Goal: Find specific page/section: Find specific page/section

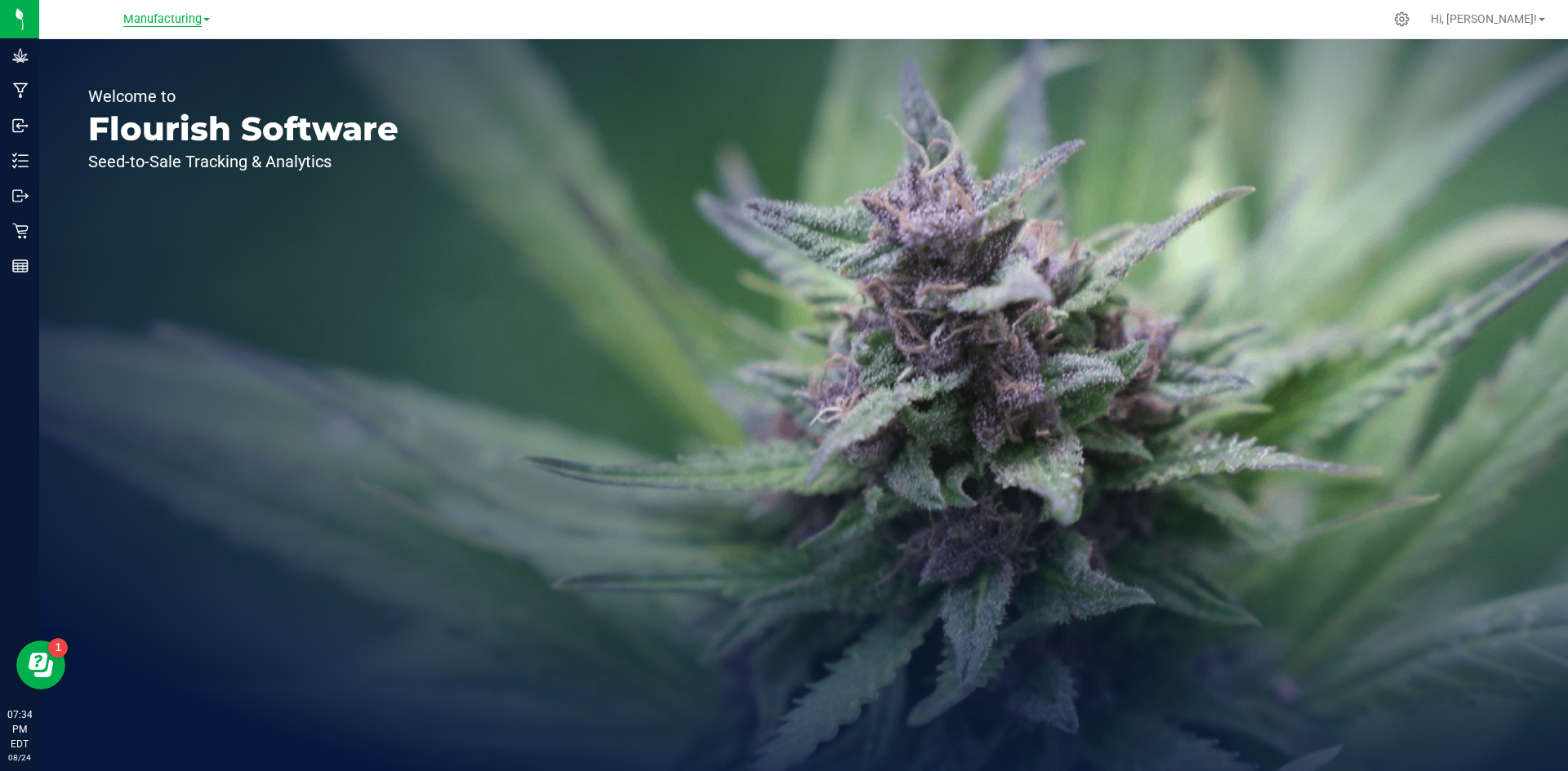
click at [187, 16] on span "Manufacturing" at bounding box center [162, 20] width 79 height 14
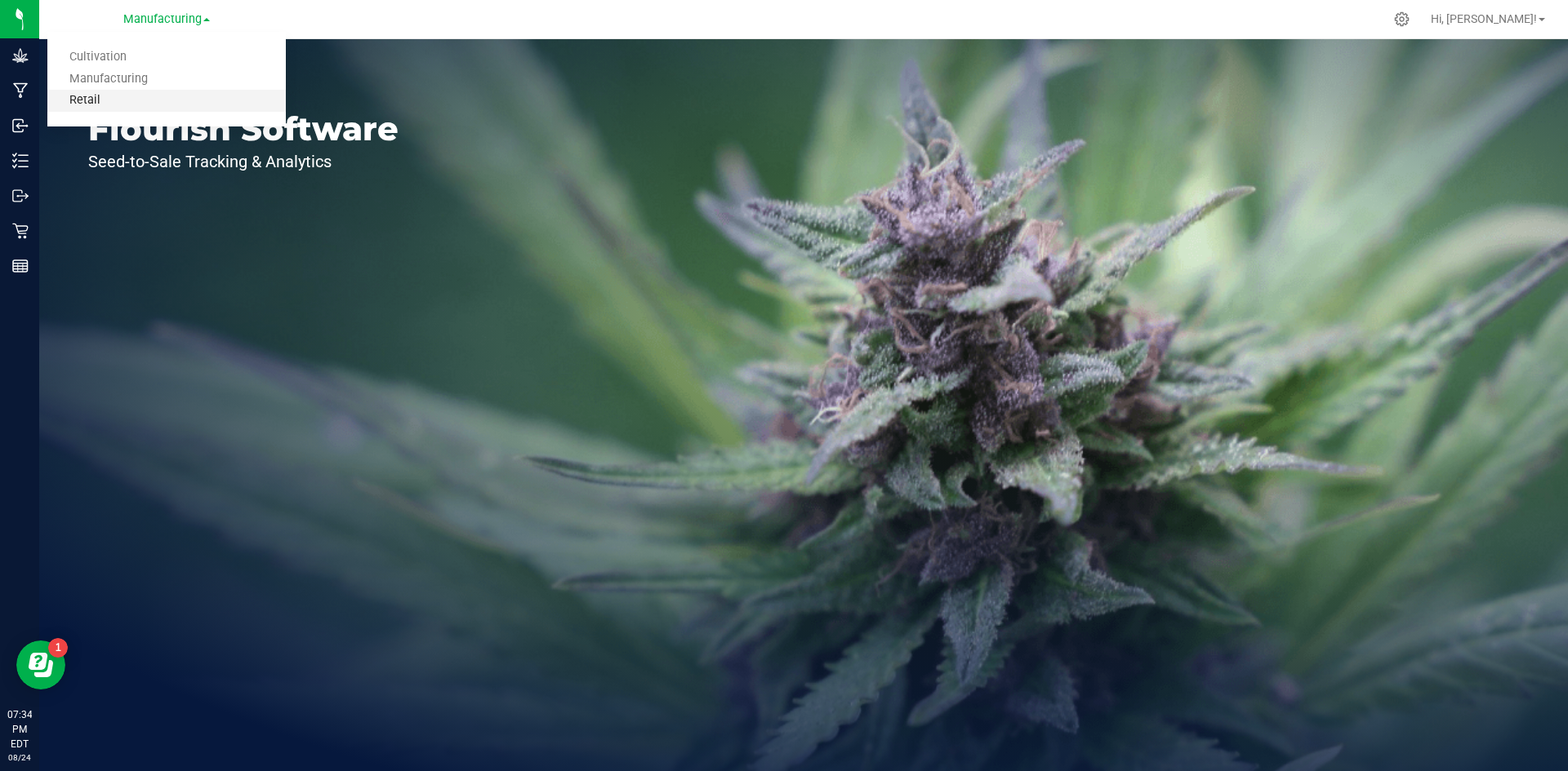
click at [148, 94] on link "Retail" at bounding box center [166, 100] width 238 height 22
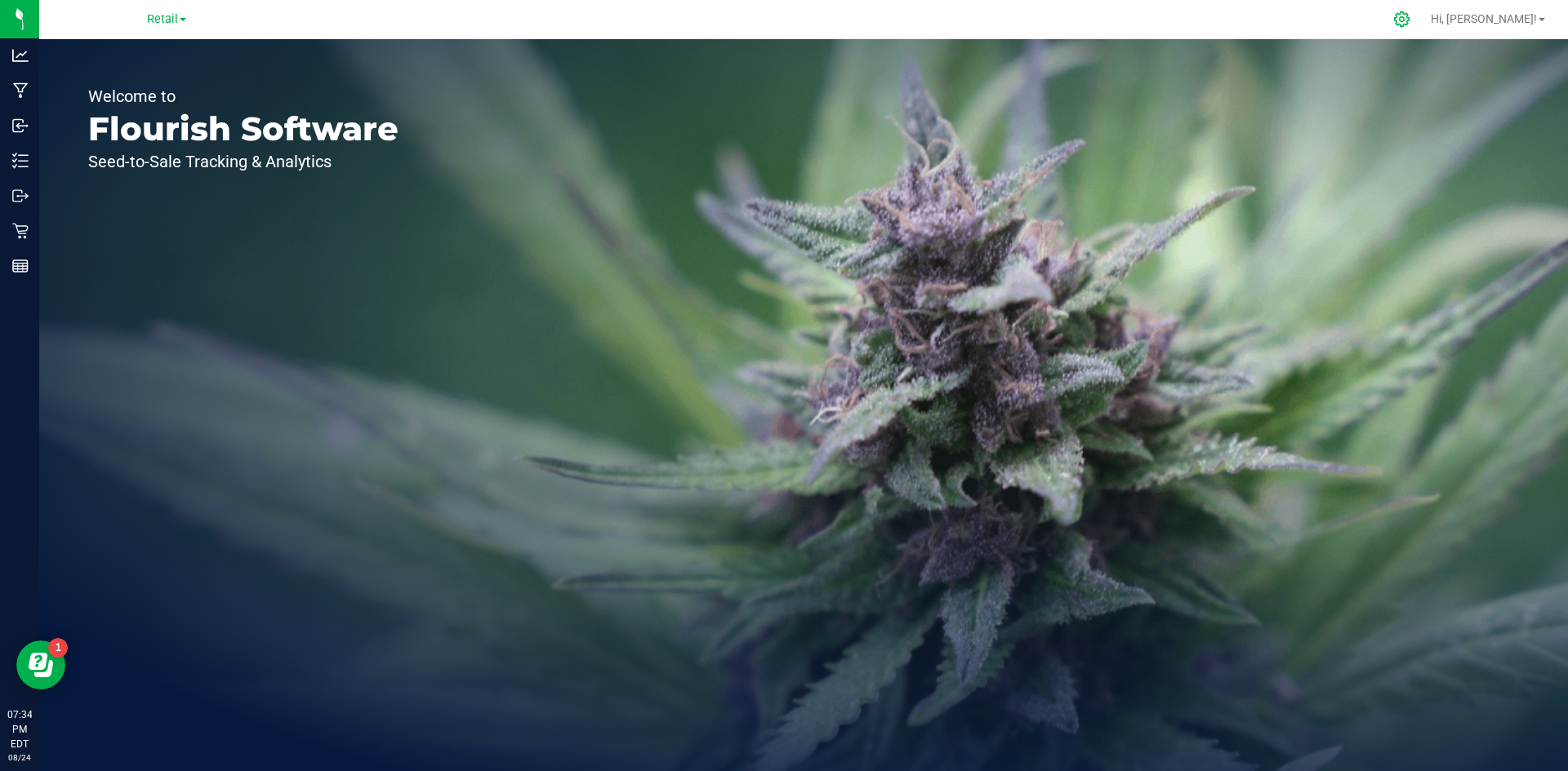
click at [1410, 23] on icon at bounding box center [1401, 19] width 17 height 17
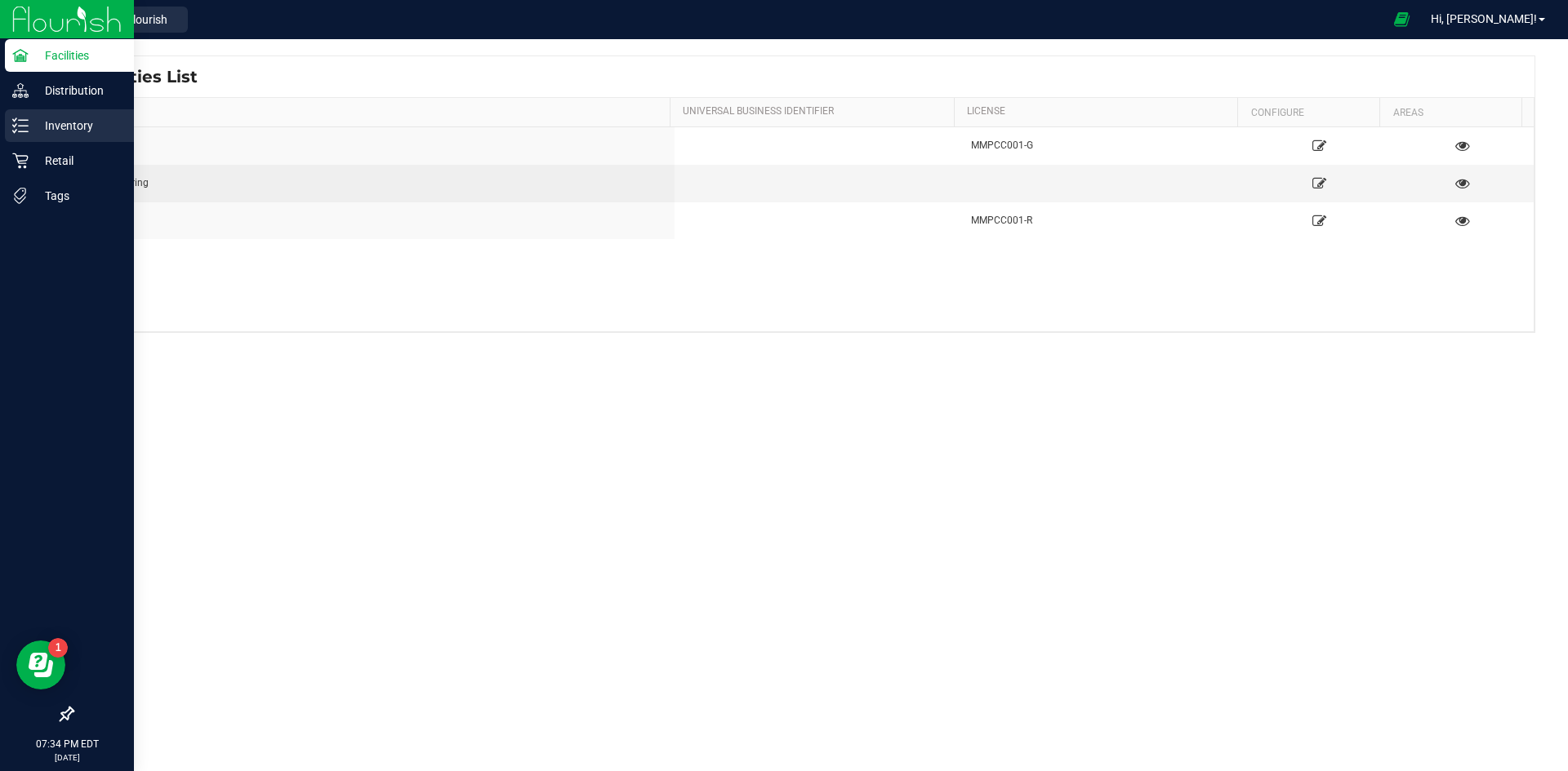
click at [41, 138] on div "Inventory" at bounding box center [69, 126] width 129 height 33
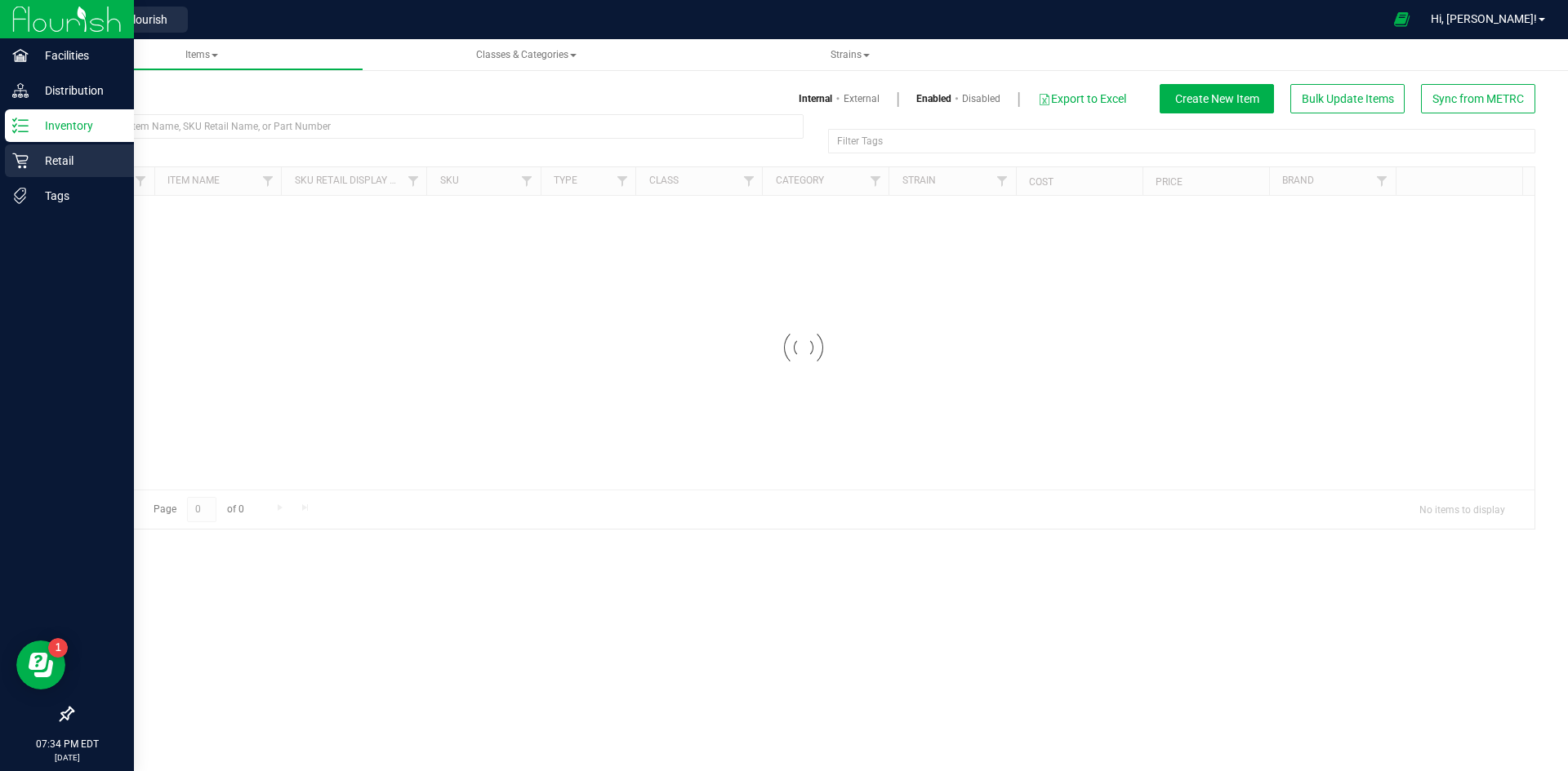
click at [39, 161] on p "Retail" at bounding box center [78, 161] width 98 height 20
